Goal: Entertainment & Leisure: Browse casually

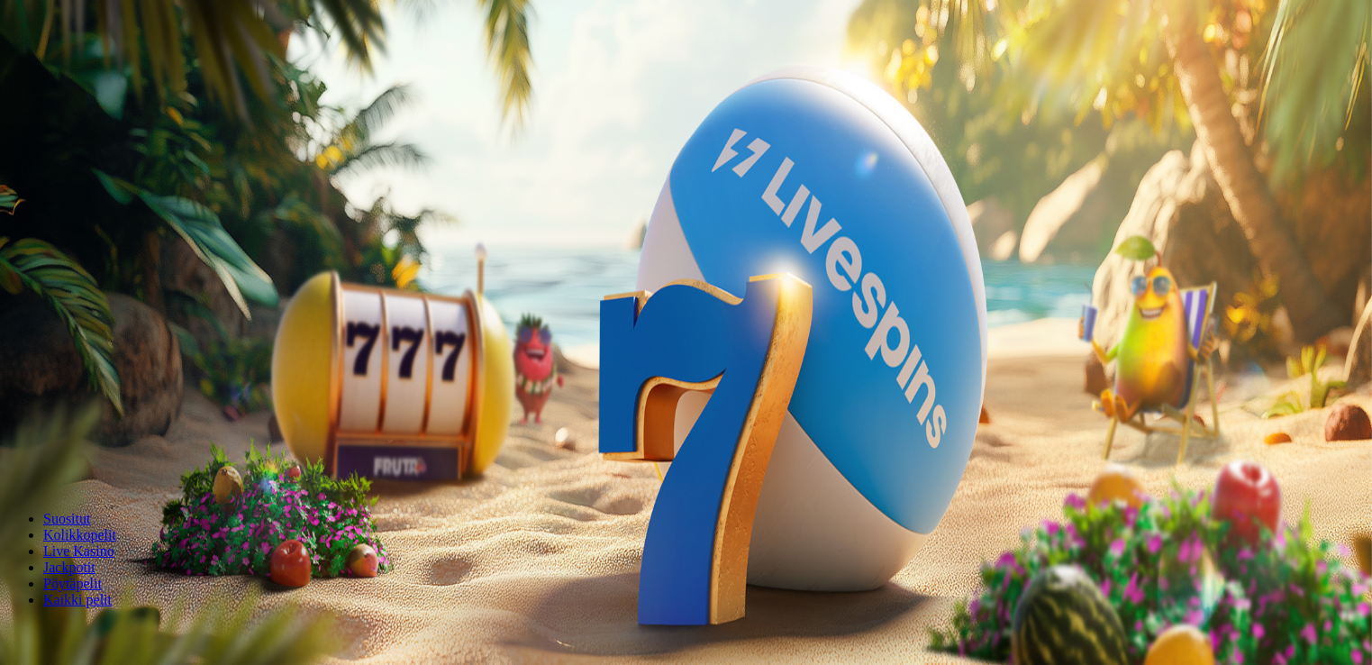
click at [103, 72] on span "Kirjaudu" at bounding box center [125, 66] width 44 height 14
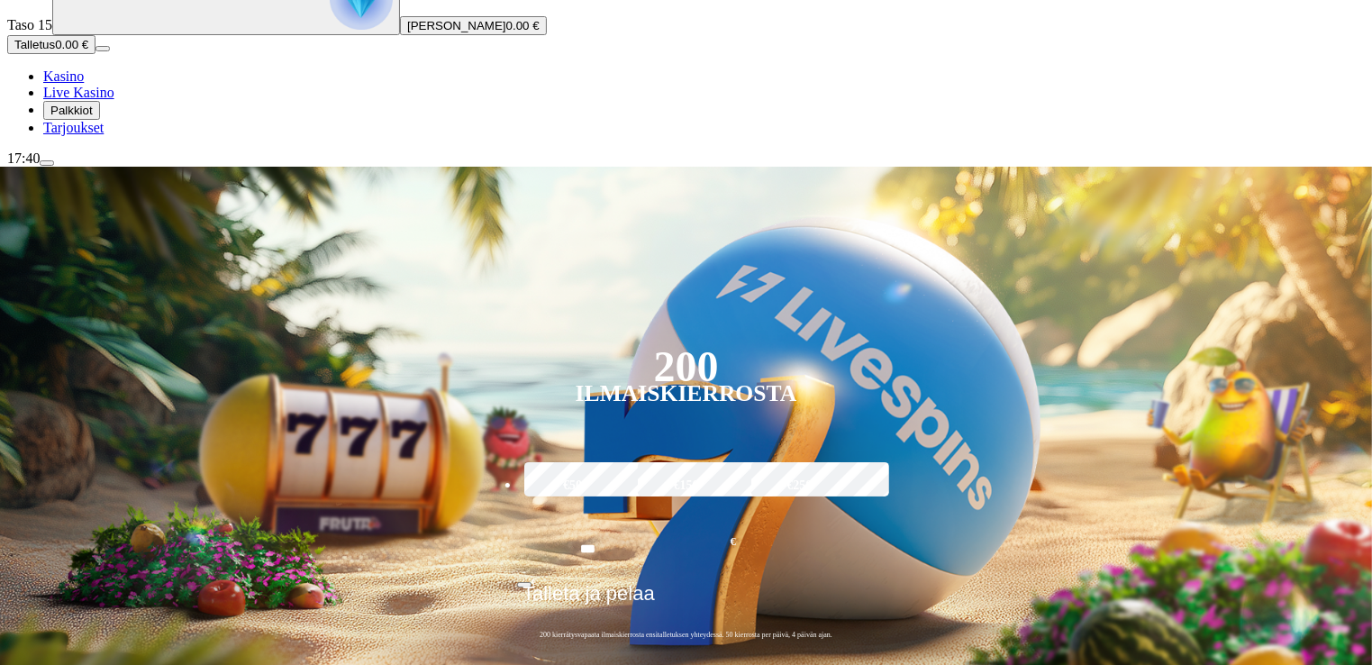
scroll to position [270, 0]
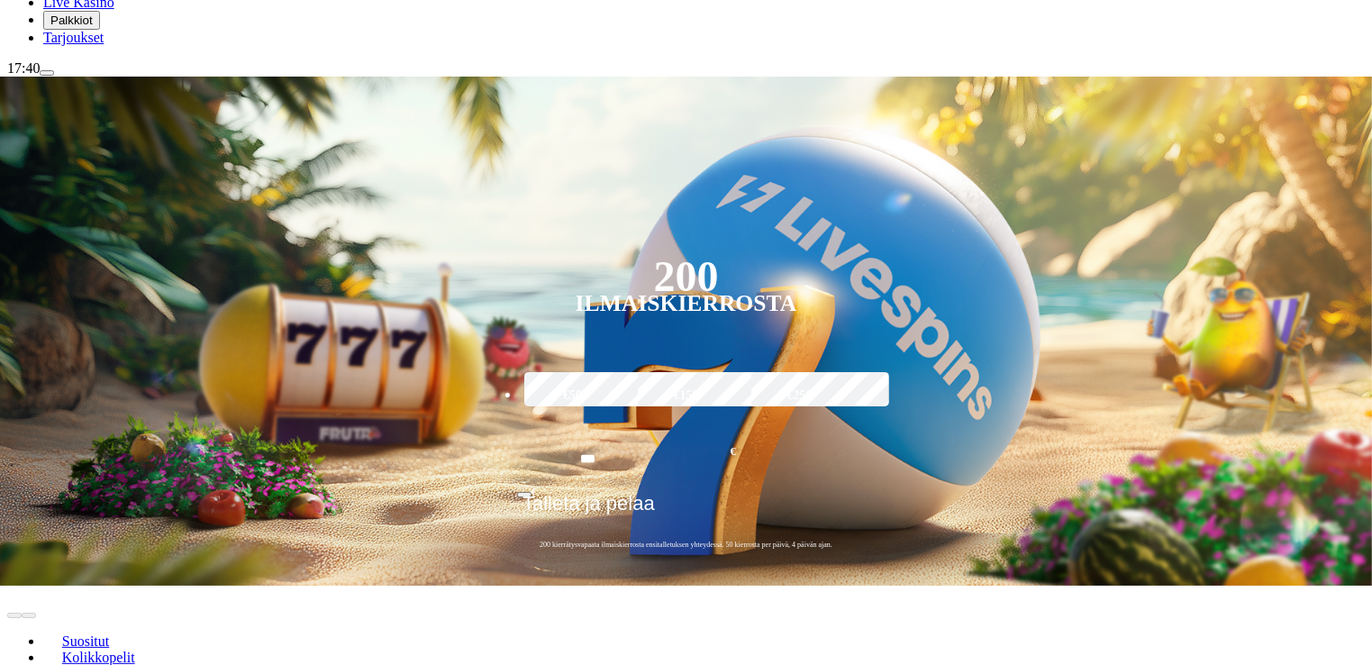
click at [93, 27] on span "Palkkiot" at bounding box center [71, 21] width 42 height 14
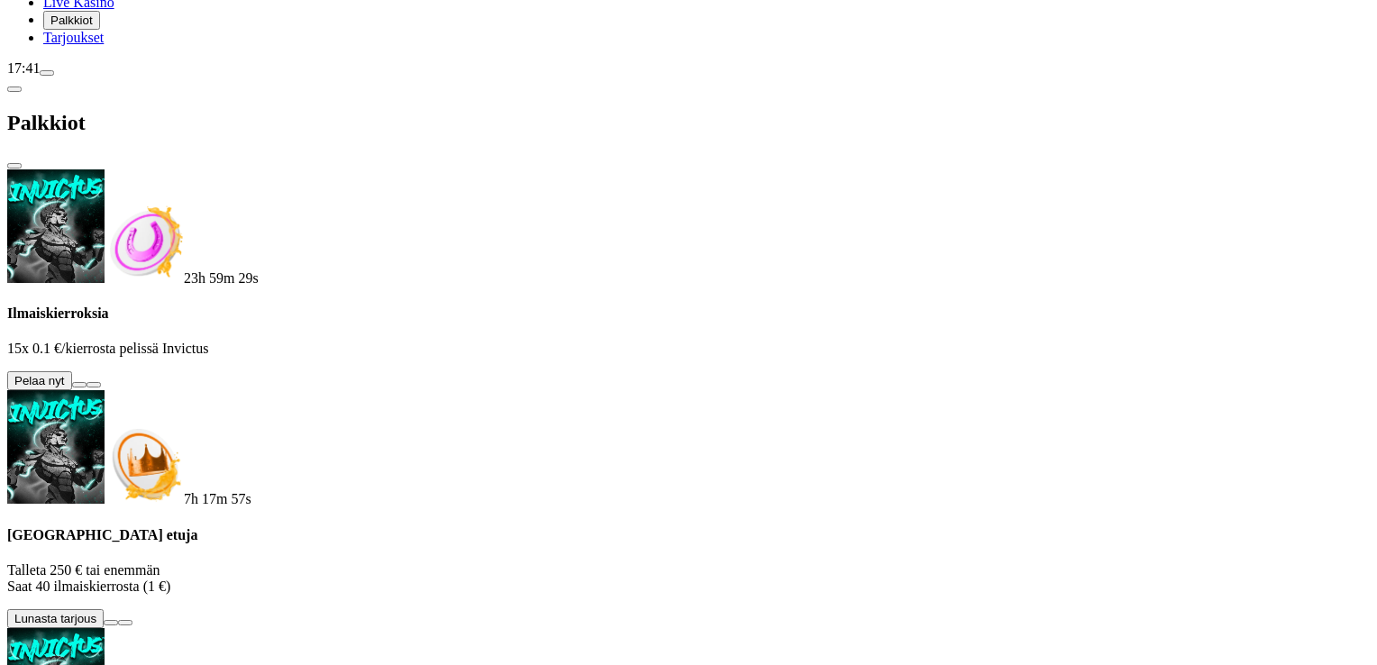
click at [86, 382] on button at bounding box center [79, 384] width 14 height 5
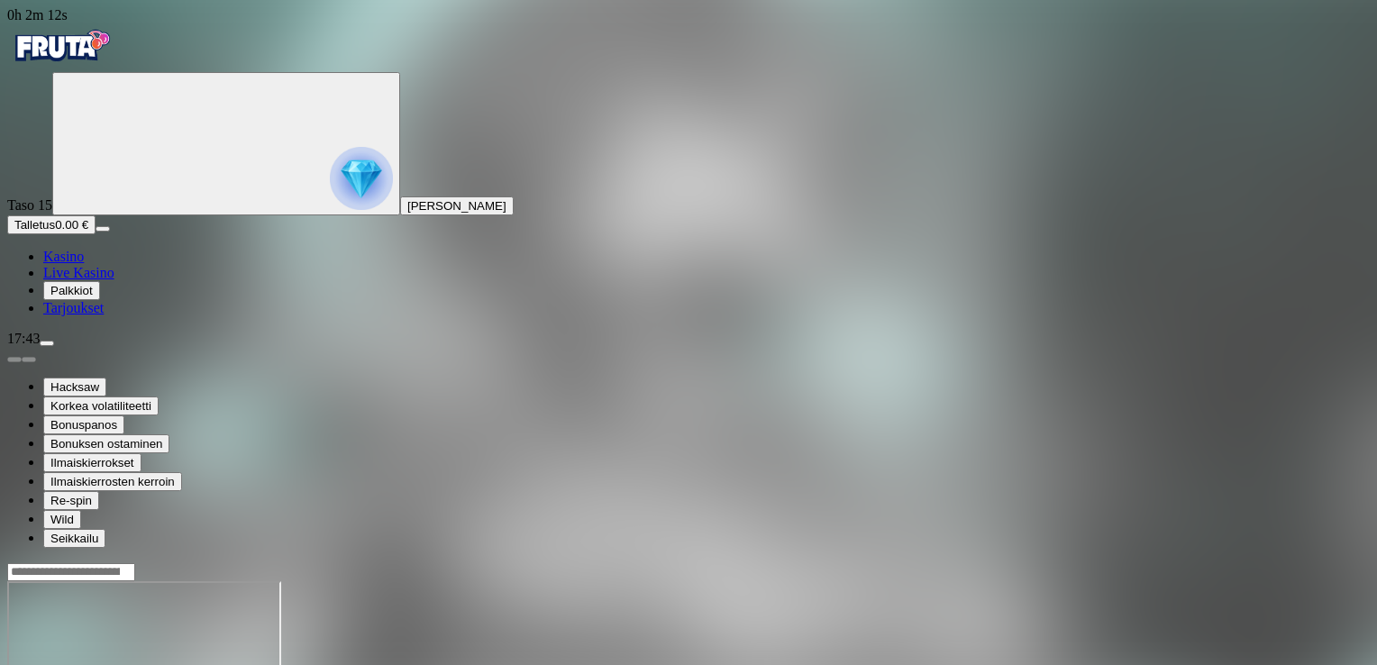
click at [84, 264] on span "Kasino" at bounding box center [63, 256] width 41 height 15
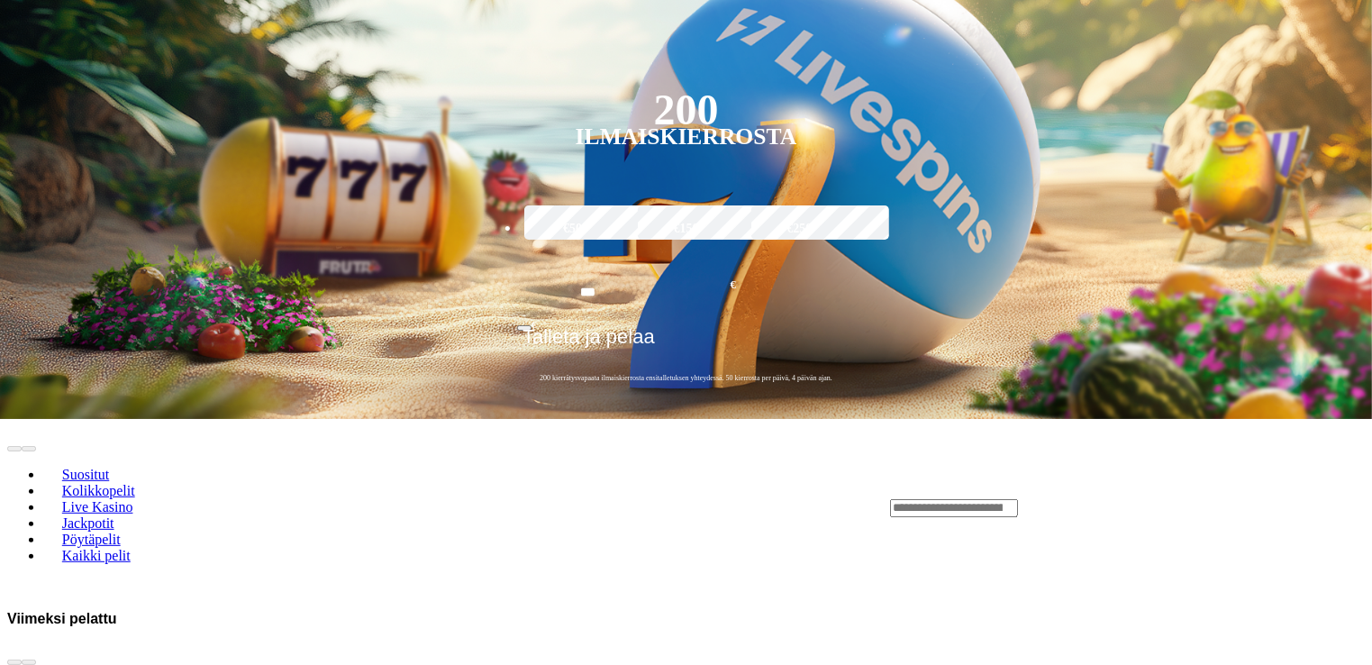
scroll to position [811, 0]
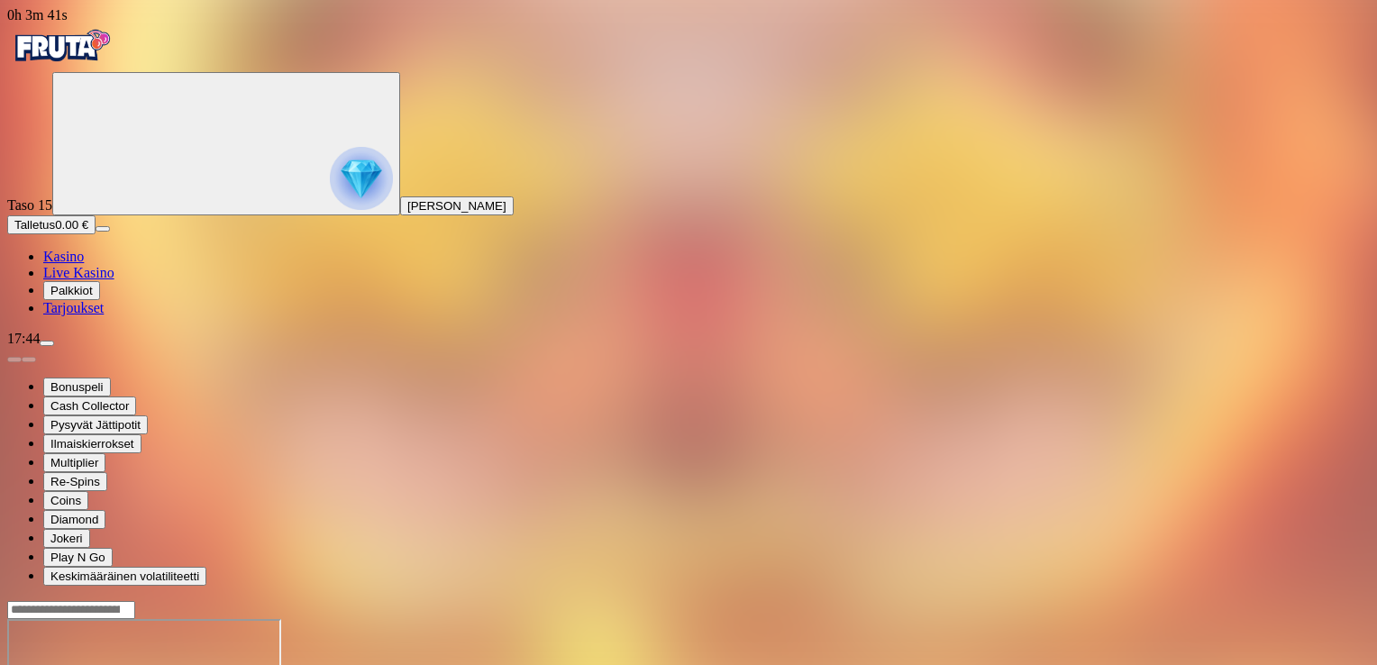
click at [47, 343] on span "menu icon" at bounding box center [47, 343] width 0 height 0
